Goal: Information Seeking & Learning: Learn about a topic

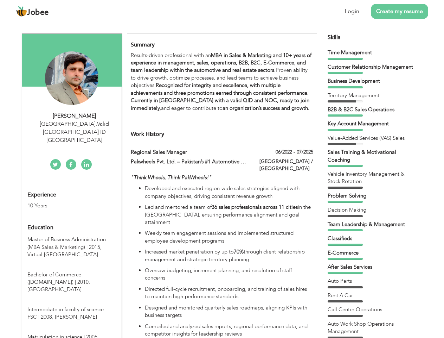
click at [72, 123] on div "[GEOGRAPHIC_DATA] , Valid [GEOGRAPHIC_DATA] ID [GEOGRAPHIC_DATA]" at bounding box center [74, 132] width 94 height 24
click at [75, 116] on div "[PERSON_NAME]" at bounding box center [74, 116] width 94 height 8
click at [75, 124] on div "[GEOGRAPHIC_DATA] , Valid [GEOGRAPHIC_DATA] ID [GEOGRAPHIC_DATA]" at bounding box center [74, 132] width 94 height 24
click at [72, 184] on div "Experience 10 Years" at bounding box center [63, 196] width 83 height 25
click at [64, 202] on div "10 Years" at bounding box center [63, 206] width 72 height 8
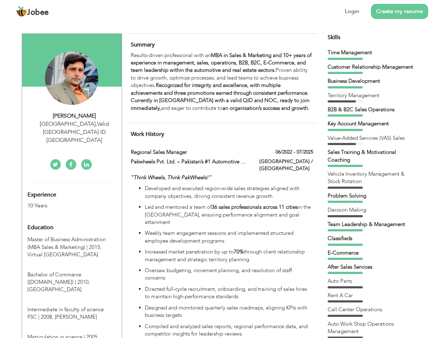
click at [72, 220] on div "Education" at bounding box center [63, 227] width 83 height 14
click at [72, 236] on span "Master of Business Administration (MBA Sales & Marketing) | 2015," at bounding box center [66, 243] width 78 height 14
click at [72, 271] on span "Bachelor of Commerce ([DOMAIN_NAME]) | 2010," at bounding box center [58, 278] width 63 height 14
click at [72, 306] on span "Intermediate in faculty of science FSC | 2008," at bounding box center [65, 313] width 76 height 14
click at [72, 333] on span "Matriculation in science | 2005," at bounding box center [62, 336] width 71 height 7
